Goal: Obtain resource: Obtain resource

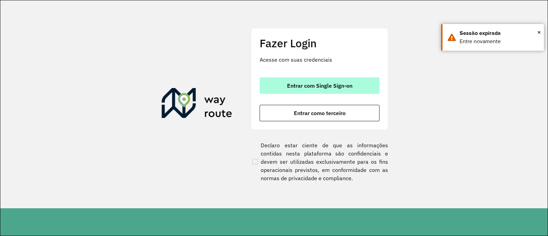
click at [316, 81] on button "Entrar com Single Sign-on" at bounding box center [319, 85] width 120 height 16
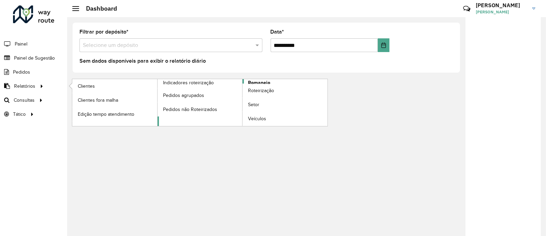
click at [258, 79] on span "Romaneio" at bounding box center [259, 82] width 22 height 7
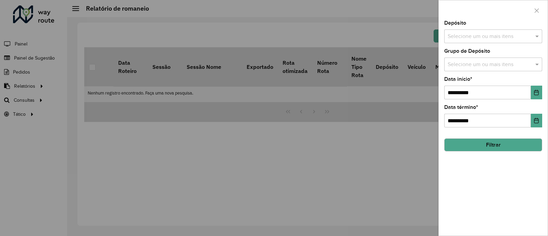
click at [491, 37] on input "text" at bounding box center [490, 37] width 88 height 8
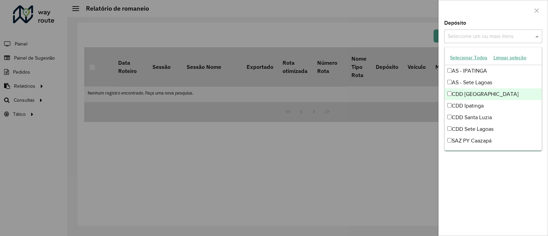
click at [472, 90] on div "CDD [GEOGRAPHIC_DATA]" at bounding box center [492, 94] width 97 height 12
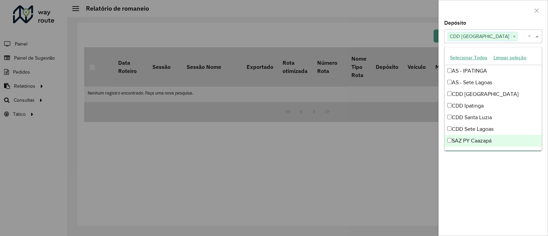
click at [495, 165] on div "**********" at bounding box center [492, 128] width 109 height 215
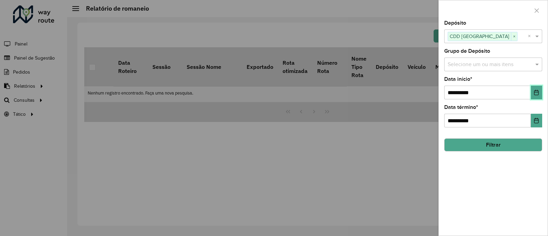
click at [536, 91] on icon "Choose Date" at bounding box center [535, 92] width 5 height 5
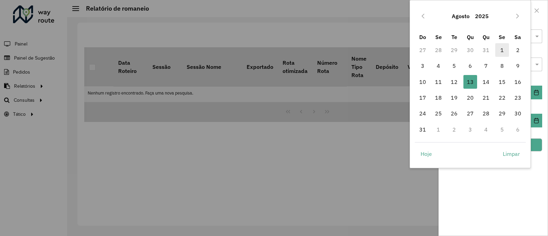
click at [501, 50] on span "1" at bounding box center [502, 50] width 14 height 14
type input "**********"
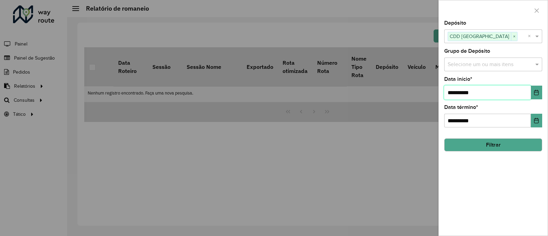
click at [501, 50] on span "1" at bounding box center [502, 50] width 14 height 14
click at [481, 140] on button "Filtrar" at bounding box center [493, 144] width 98 height 13
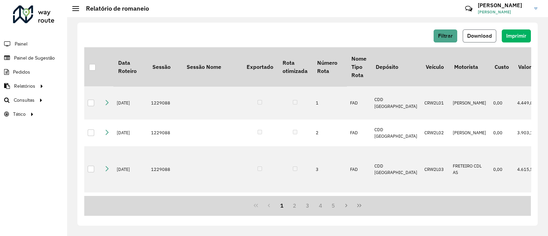
click at [484, 37] on span "Download" at bounding box center [479, 36] width 25 height 6
